Goal: Task Accomplishment & Management: Use online tool/utility

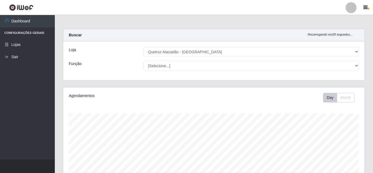
select select "462"
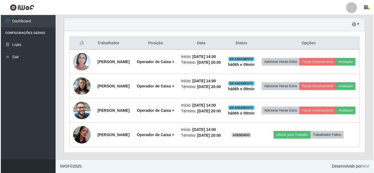
scroll to position [219, 0]
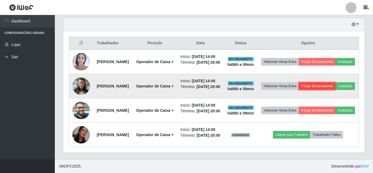
click at [334, 82] on button "Forçar Encerramento" at bounding box center [317, 86] width 37 height 8
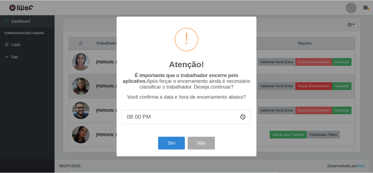
scroll to position [114, 298]
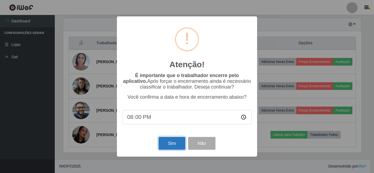
click at [169, 143] on button "Sim" at bounding box center [172, 143] width 27 height 13
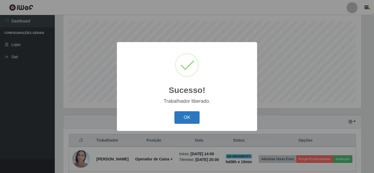
click at [184, 115] on button "OK" at bounding box center [187, 118] width 25 height 13
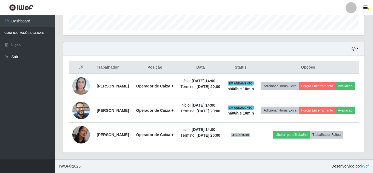
scroll to position [196, 0]
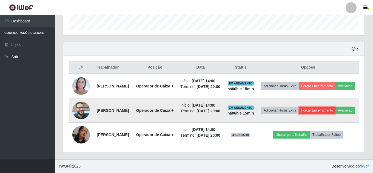
click at [332, 107] on button "Forçar Encerramento" at bounding box center [317, 111] width 37 height 8
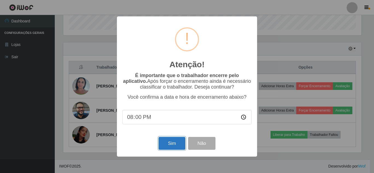
click at [168, 144] on button "Sim" at bounding box center [172, 143] width 27 height 13
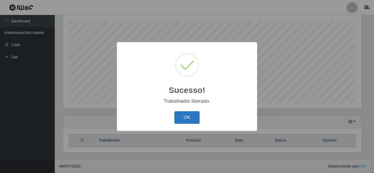
click at [186, 115] on button "OK" at bounding box center [187, 118] width 25 height 13
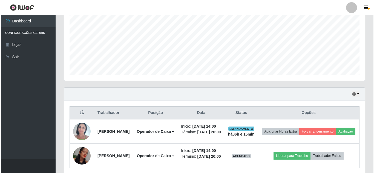
scroll to position [161, 0]
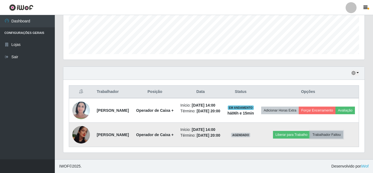
click at [327, 131] on button "Trabalhador Faltou" at bounding box center [326, 135] width 33 height 8
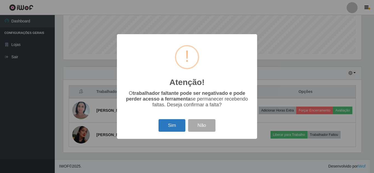
click at [172, 125] on button "Sim" at bounding box center [172, 125] width 27 height 13
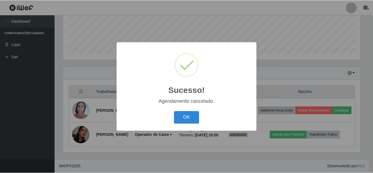
scroll to position [121, 0]
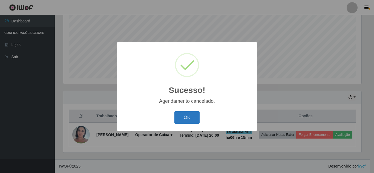
click at [184, 119] on button "OK" at bounding box center [187, 118] width 25 height 13
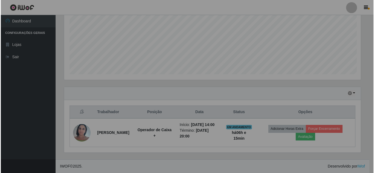
scroll to position [114, 301]
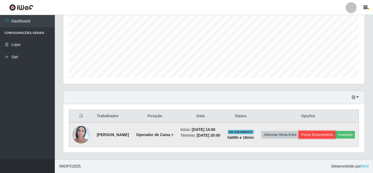
click at [335, 131] on button "Forçar Encerramento" at bounding box center [317, 135] width 37 height 8
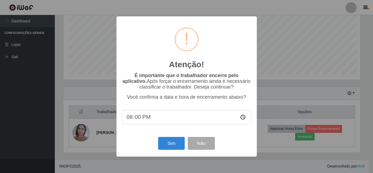
scroll to position [114, 298]
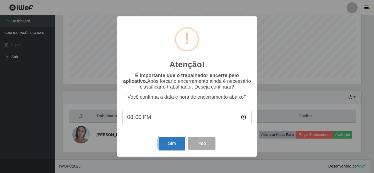
click at [169, 143] on button "Sim" at bounding box center [172, 143] width 27 height 13
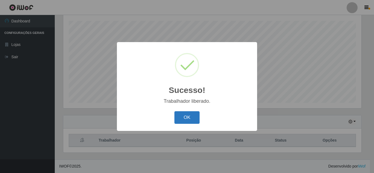
click at [192, 118] on button "OK" at bounding box center [187, 118] width 25 height 13
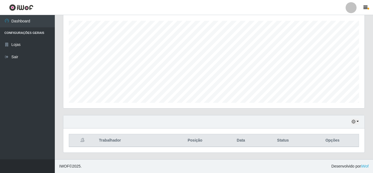
scroll to position [0, 0]
